Goal: Transaction & Acquisition: Purchase product/service

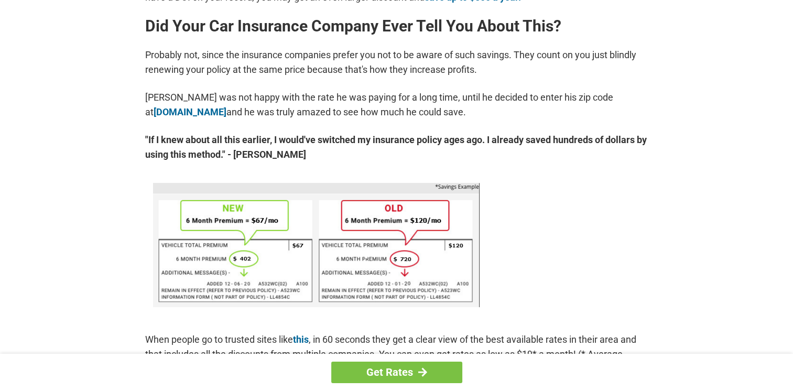
scroll to position [577, 0]
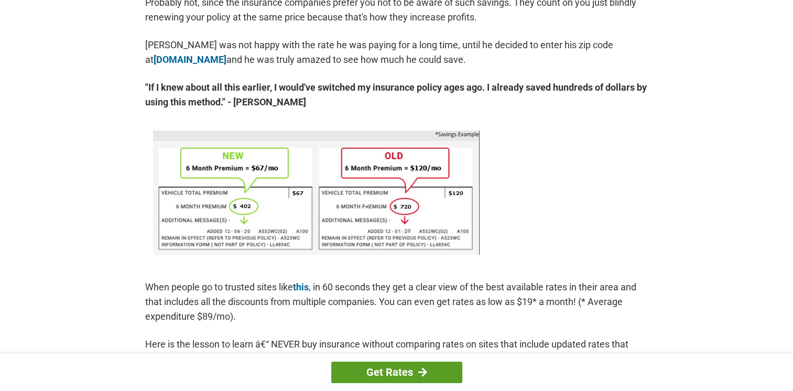
click at [385, 372] on link "Get Rates" at bounding box center [396, 372] width 131 height 21
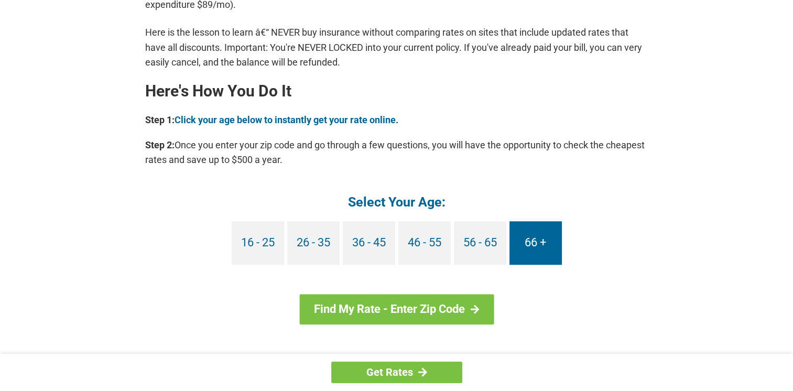
scroll to position [891, 0]
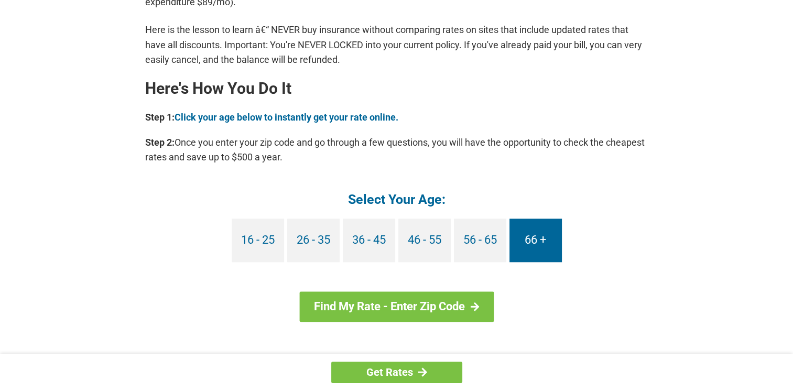
click at [537, 245] on link "66 +" at bounding box center [536, 241] width 52 height 44
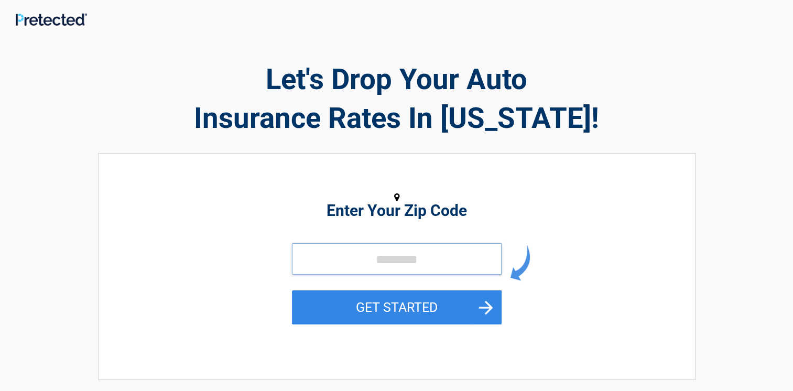
click at [364, 262] on input "tel" at bounding box center [397, 258] width 210 height 31
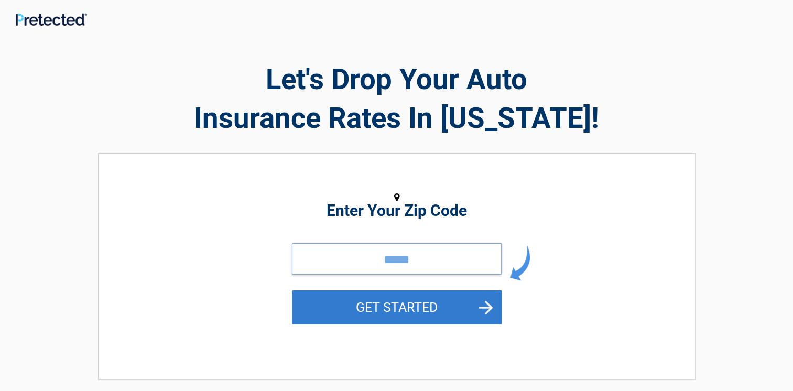
type input "*****"
click at [380, 310] on button "GET STARTED" at bounding box center [397, 307] width 210 height 34
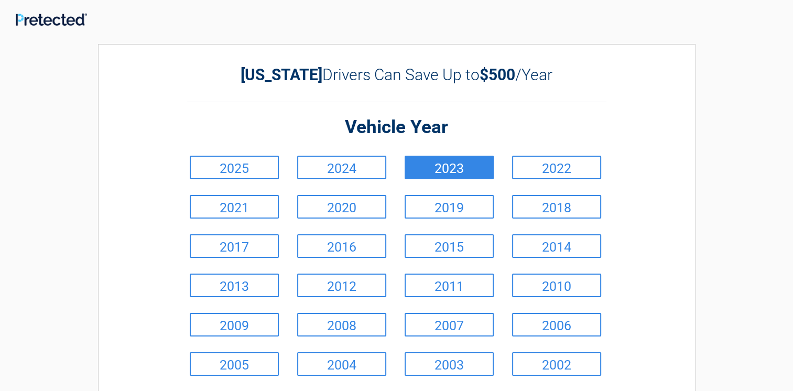
click at [427, 171] on link "2023" at bounding box center [449, 168] width 89 height 24
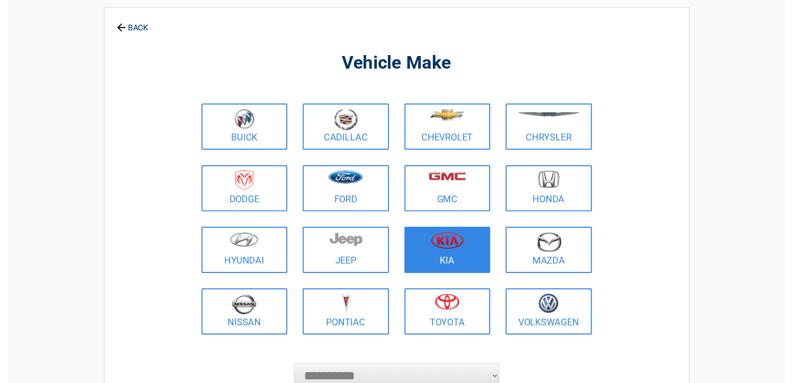
scroll to position [52, 0]
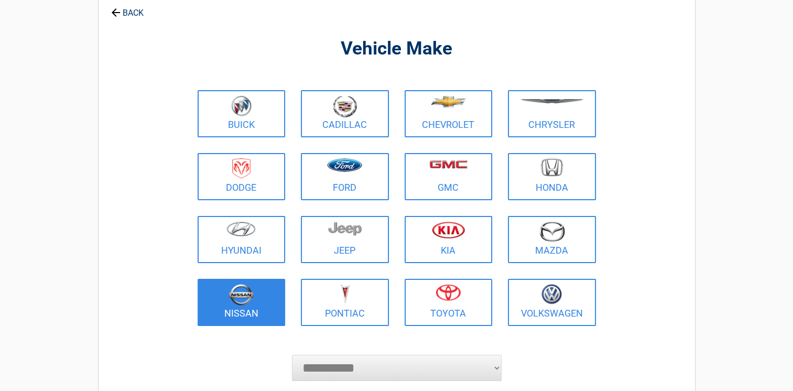
click at [245, 295] on img at bounding box center [241, 294] width 25 height 21
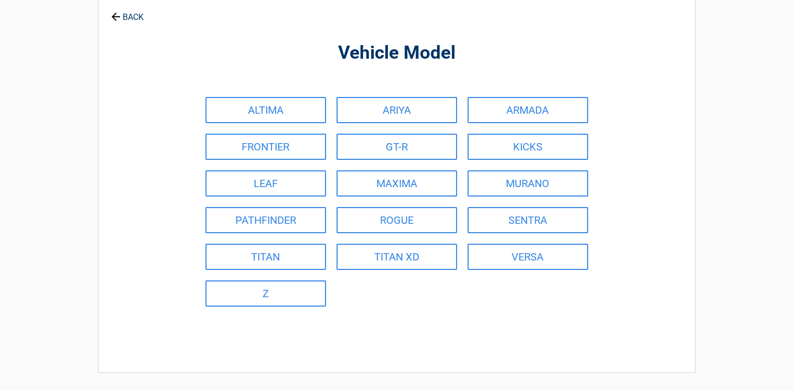
scroll to position [0, 0]
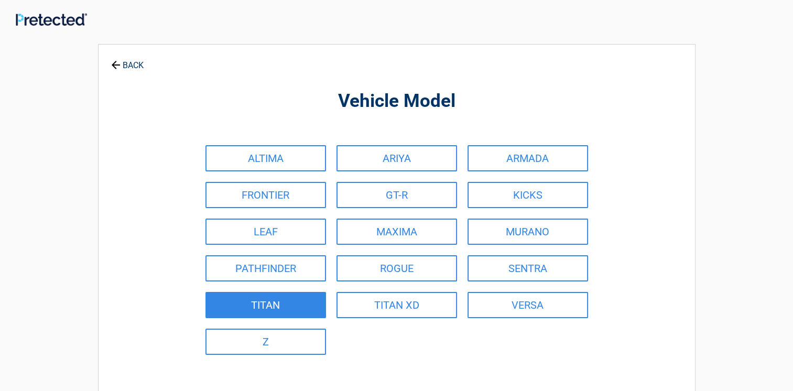
click at [281, 308] on link "TITAN" at bounding box center [266, 305] width 121 height 26
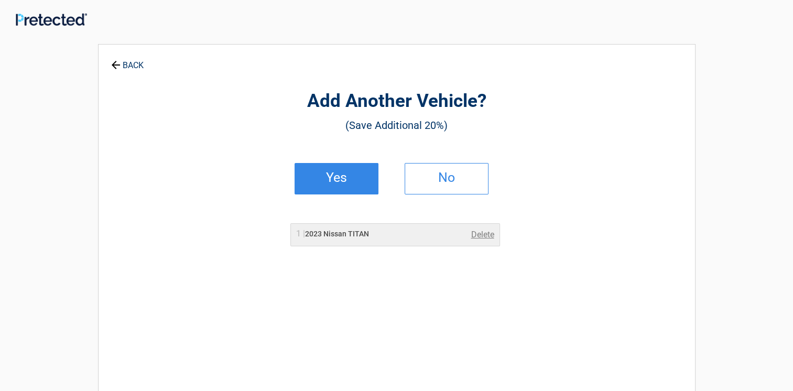
click at [339, 181] on h2 "Yes" at bounding box center [337, 177] width 62 height 7
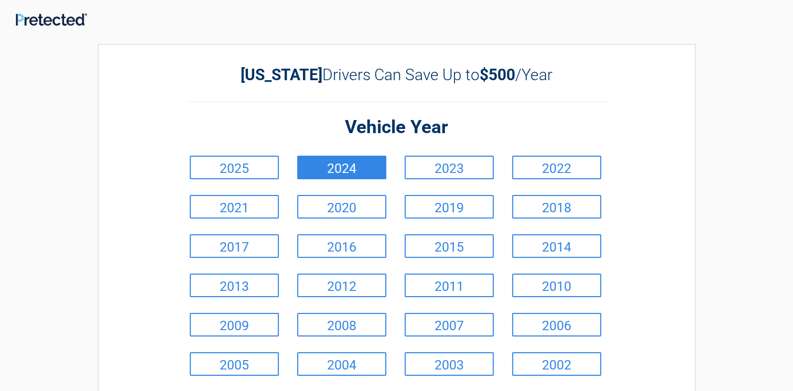
click at [344, 169] on link "2024" at bounding box center [341, 168] width 89 height 24
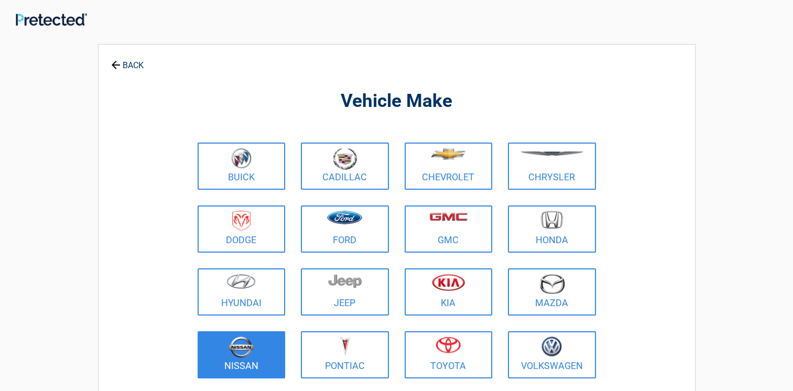
click at [239, 362] on link "Nissan" at bounding box center [242, 354] width 88 height 47
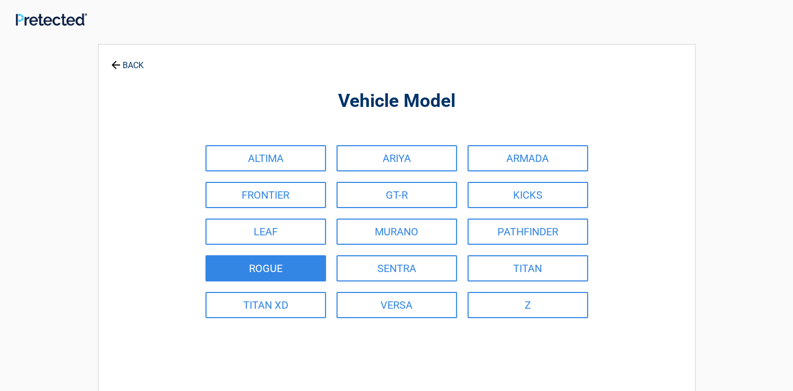
click at [299, 271] on link "ROGUE" at bounding box center [266, 268] width 121 height 26
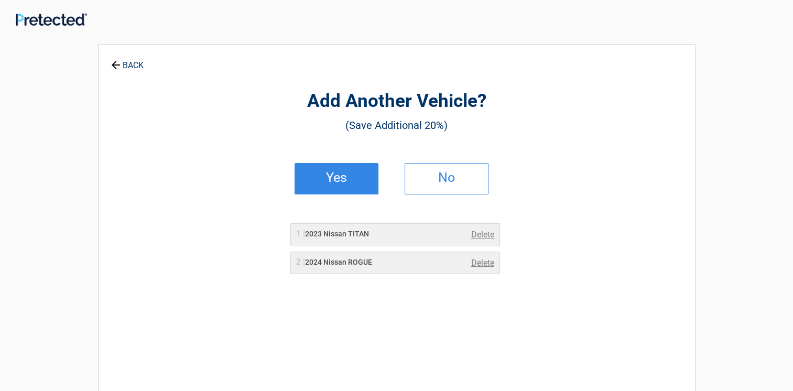
click at [340, 180] on h2 "Yes" at bounding box center [337, 177] width 62 height 7
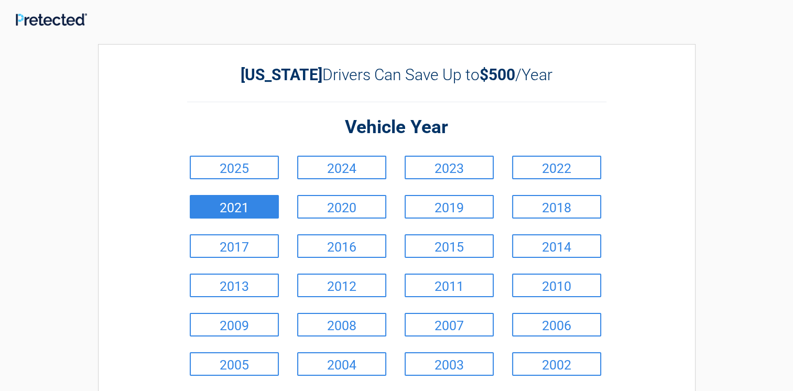
click at [258, 209] on link "2021" at bounding box center [234, 207] width 89 height 24
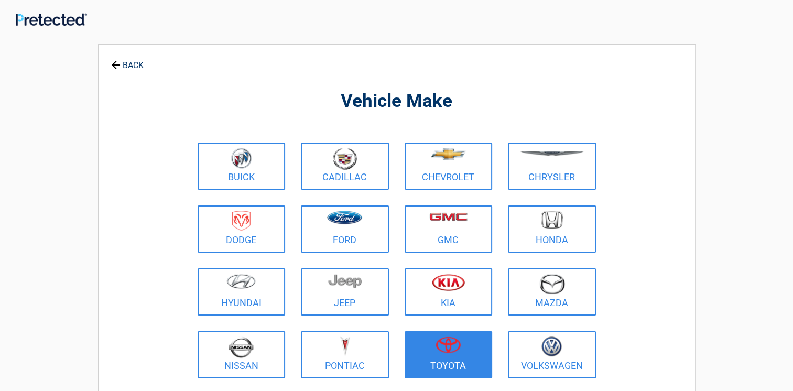
click at [448, 364] on link "Toyota" at bounding box center [449, 354] width 88 height 47
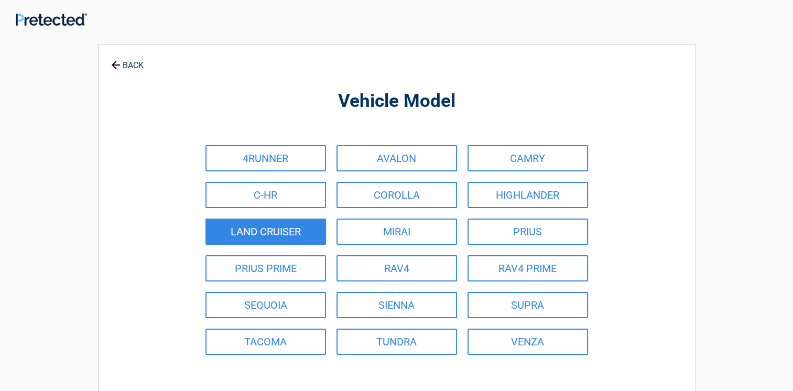
click at [272, 237] on link "LAND CRUISER" at bounding box center [266, 232] width 121 height 26
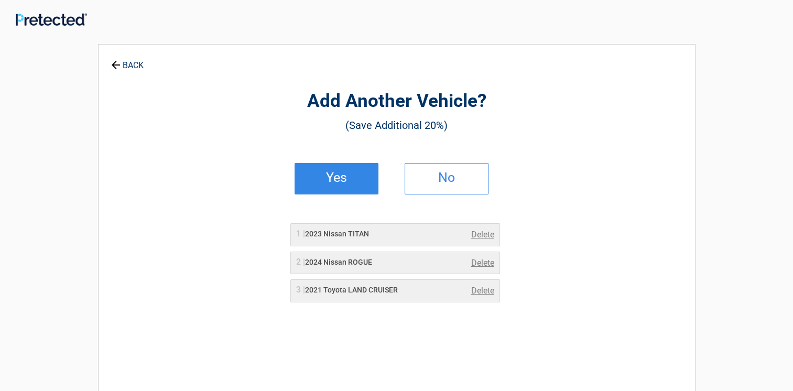
click at [344, 181] on h2 "Yes" at bounding box center [337, 177] width 62 height 7
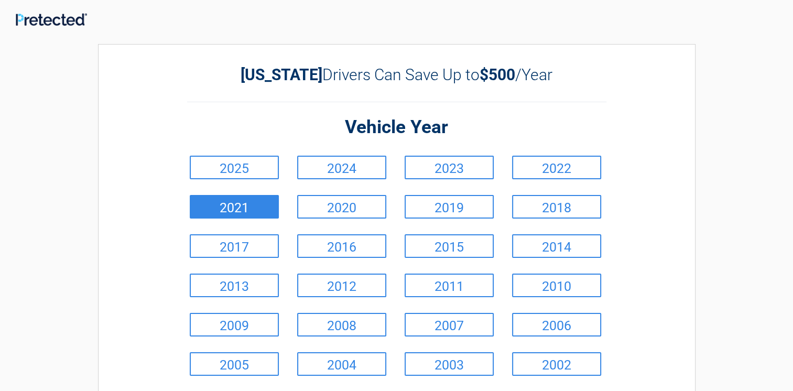
click at [248, 212] on link "2021" at bounding box center [234, 207] width 89 height 24
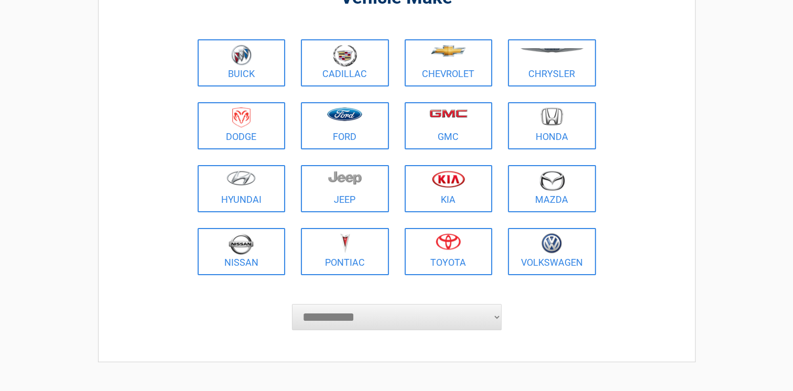
scroll to position [105, 0]
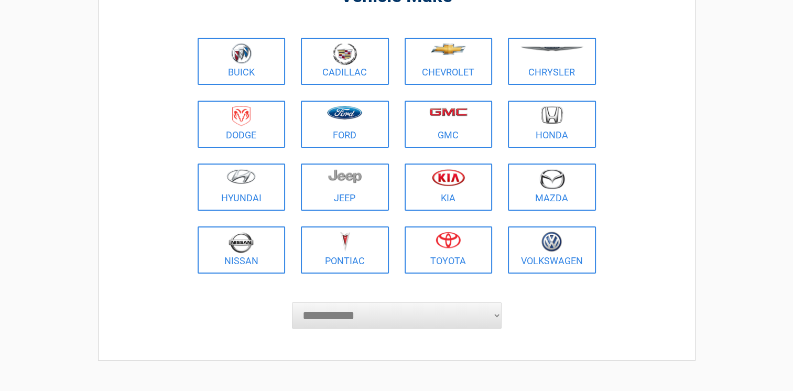
click at [498, 314] on select "**********" at bounding box center [397, 316] width 210 height 26
select select "**********"
click at [292, 303] on select "**********" at bounding box center [397, 316] width 210 height 26
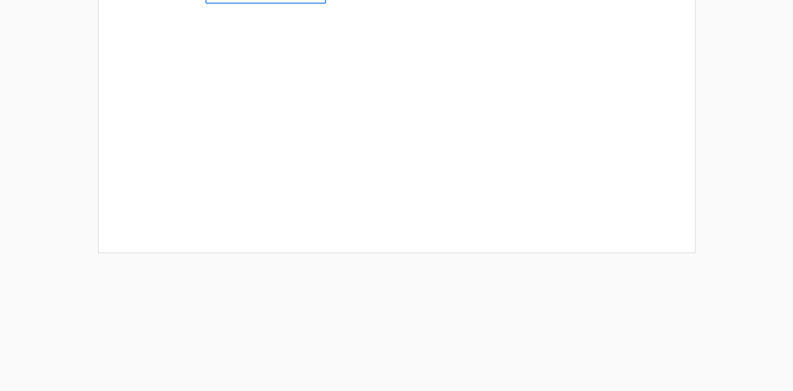
scroll to position [157, 0]
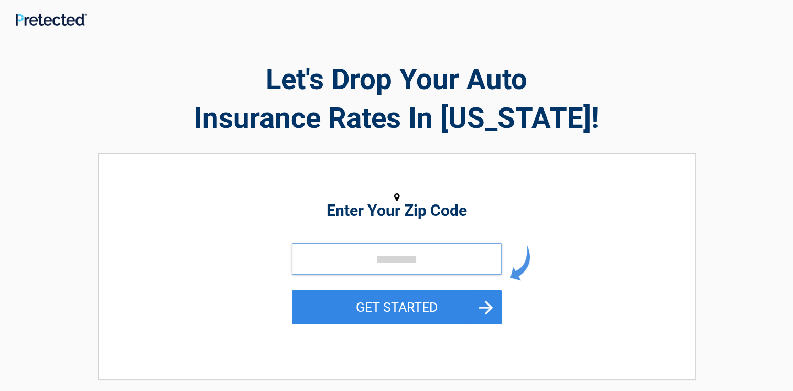
click at [427, 266] on input "tel" at bounding box center [397, 258] width 210 height 31
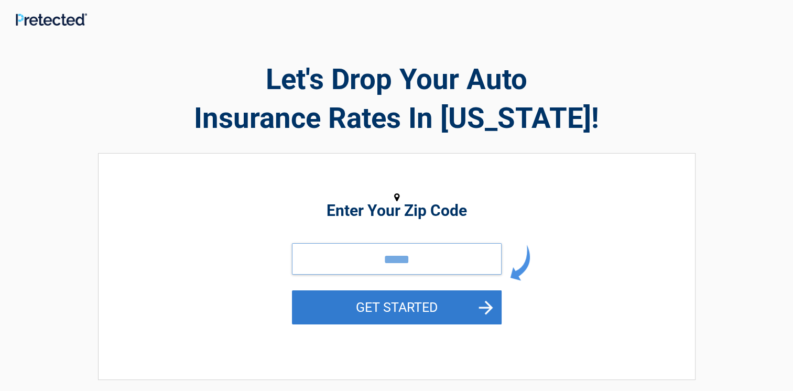
type input "*****"
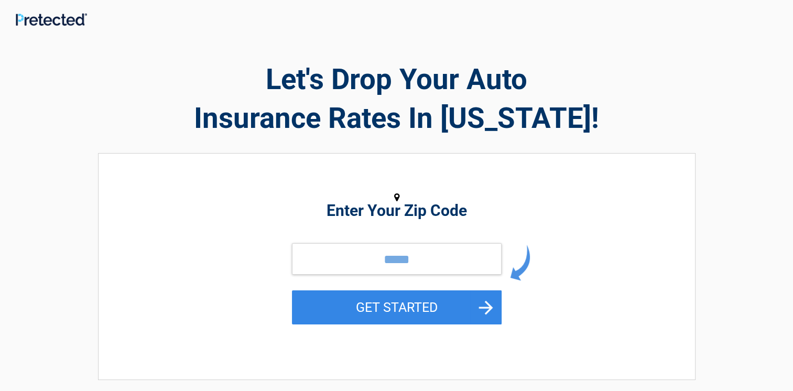
drag, startPoint x: 390, startPoint y: 301, endPoint x: 386, endPoint y: 308, distance: 7.7
click at [386, 308] on button "GET STARTED" at bounding box center [397, 307] width 210 height 34
